Goal: Check status: Check status

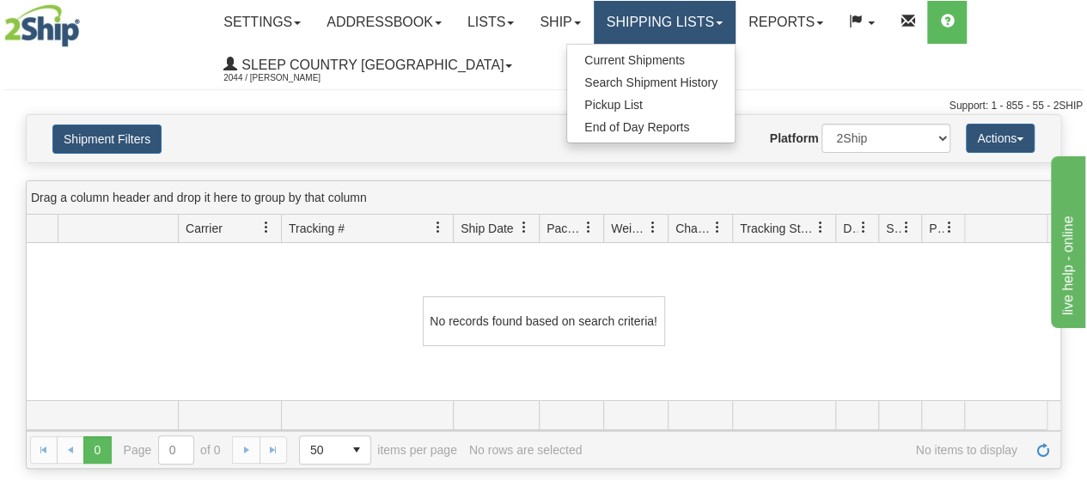
click at [723, 22] on span at bounding box center [719, 22] width 7 height 3
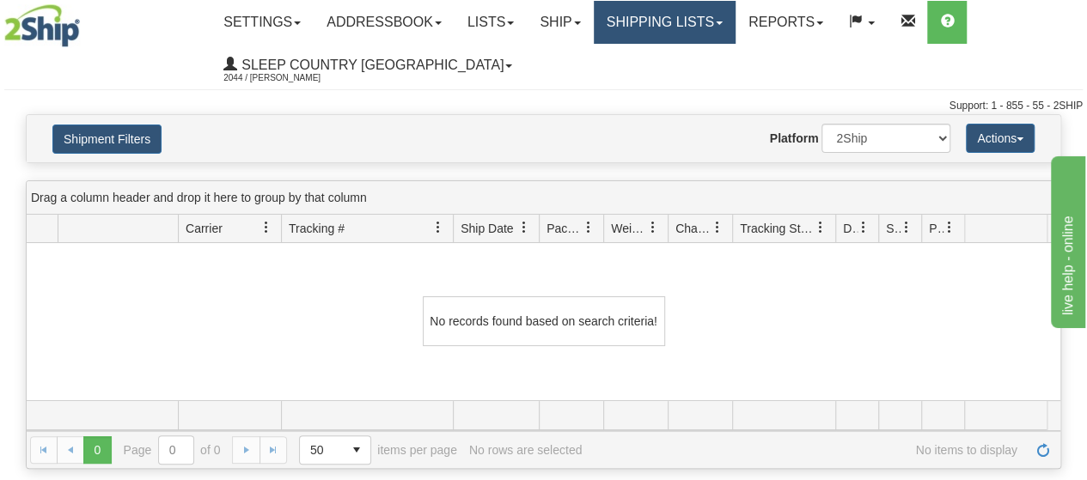
click at [736, 19] on link "Shipping lists" at bounding box center [665, 22] width 142 height 43
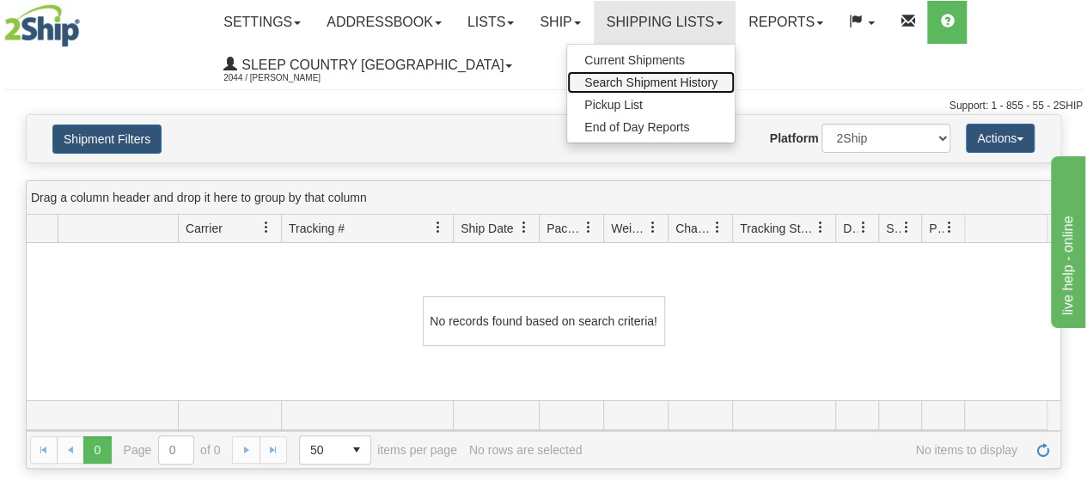
click at [684, 78] on span "Search Shipment History" at bounding box center [650, 83] width 133 height 14
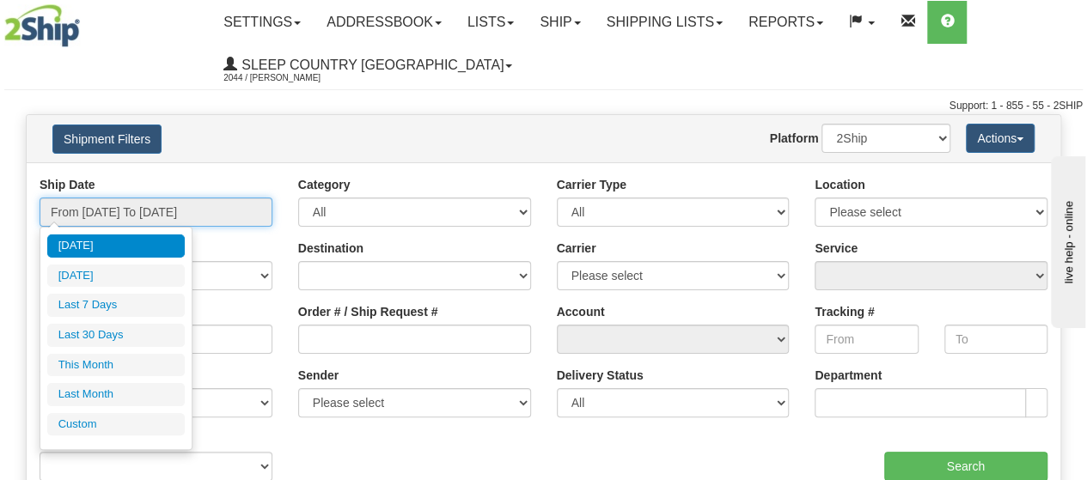
click at [244, 205] on input "From 10/02/2025 To 10/03/2025" at bounding box center [156, 212] width 233 height 29
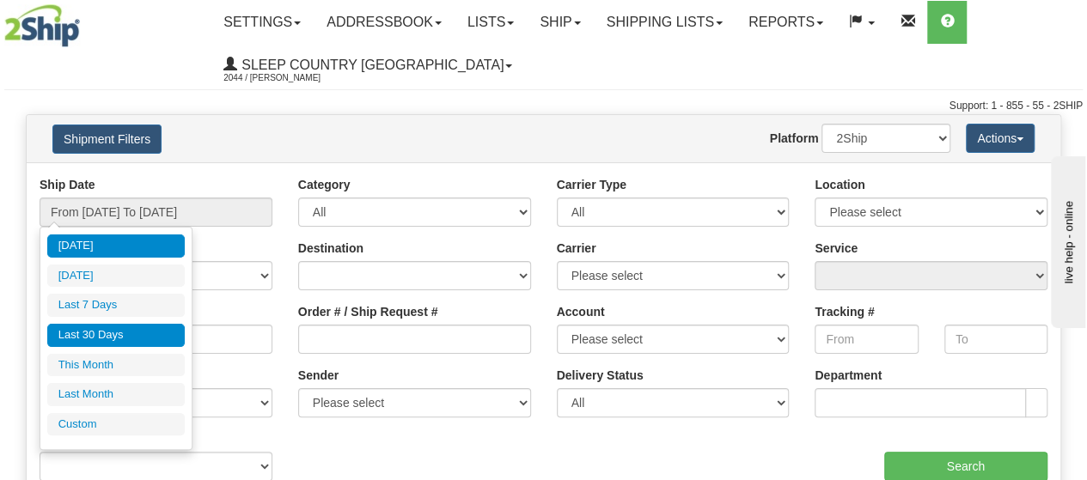
click at [116, 338] on li "Last 30 Days" at bounding box center [116, 335] width 138 height 23
type input "From [DATE] To [DATE]"
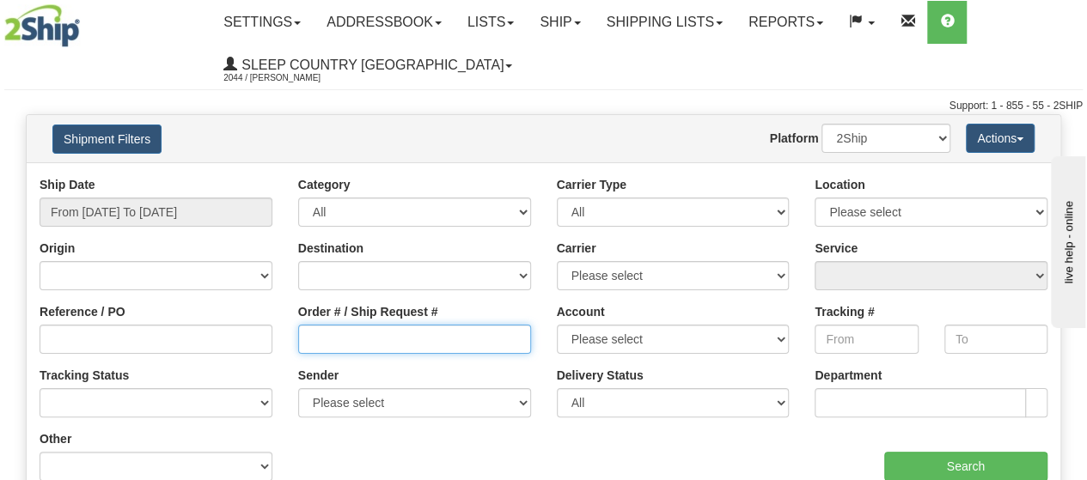
click at [367, 338] on input "Order # / Ship Request #" at bounding box center [414, 339] width 233 height 29
paste input "9007I114408"
type input "9007I114408"
